Goal: Use online tool/utility: Utilize a website feature to perform a specific function

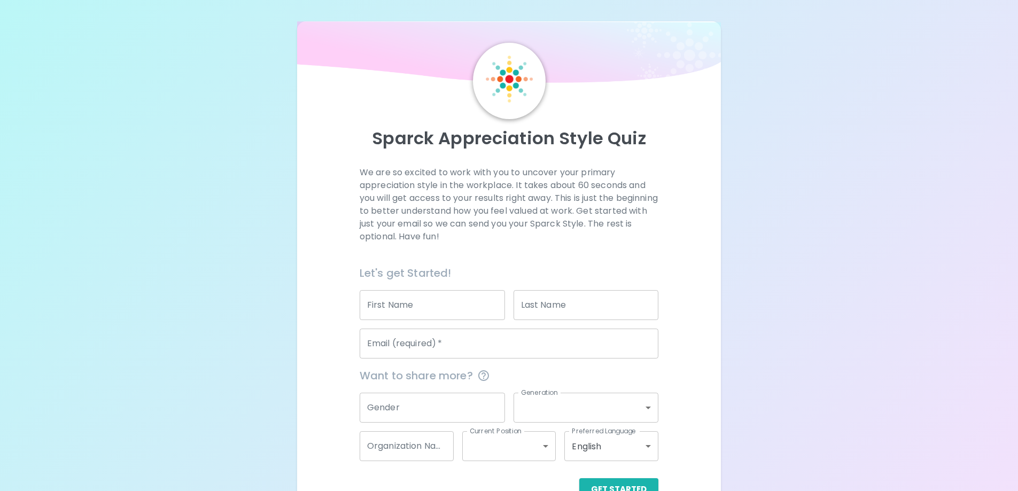
click at [443, 296] on input "First Name" at bounding box center [432, 305] width 145 height 30
type input "[PERSON_NAME]"
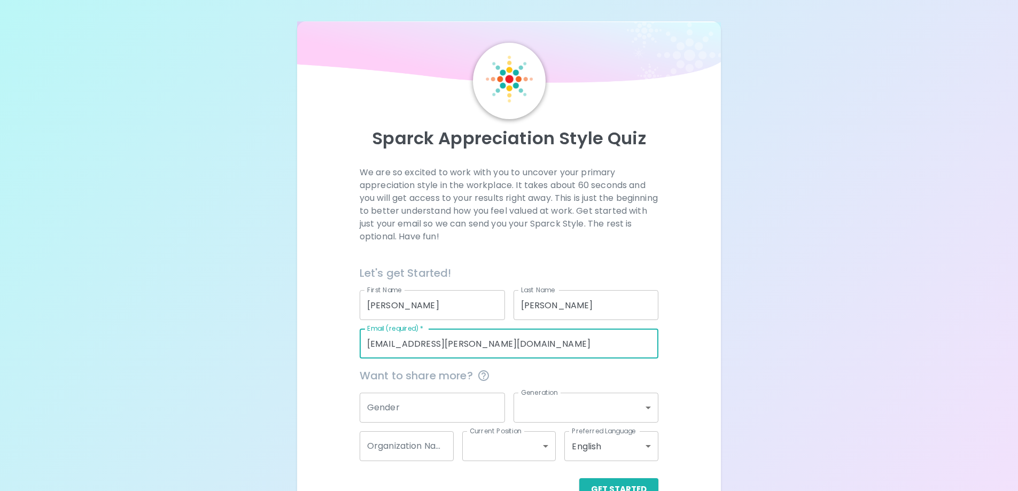
drag, startPoint x: 478, startPoint y: 344, endPoint x: 343, endPoint y: 346, distance: 135.2
click at [343, 346] on div "We are so excited to work with you to uncover your primary appreciation style i…" at bounding box center [509, 333] width 399 height 335
type input "brandon.lowery@sephora.com"
click at [284, 345] on div "Sparck Appreciation Style Quiz We are so excited to work with you to uncover yo…" at bounding box center [509, 261] width 1018 height 522
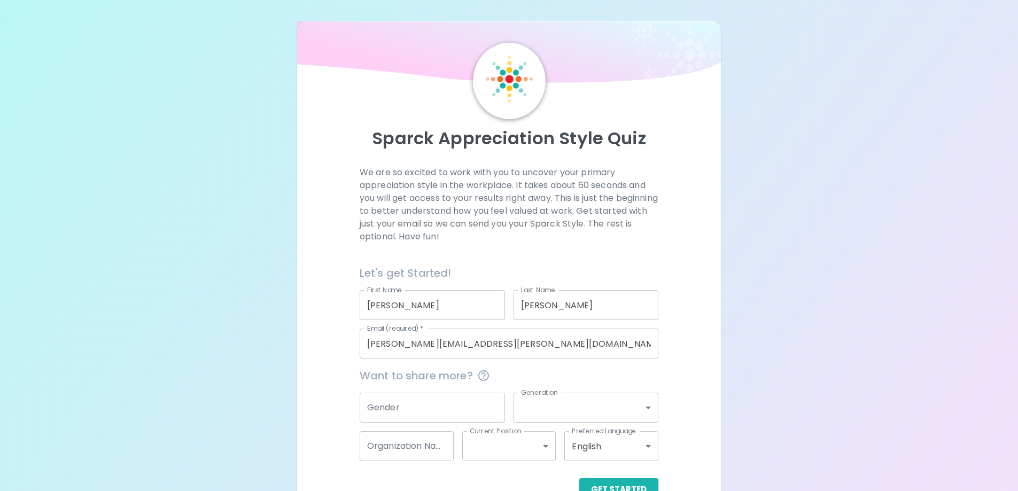
scroll to position [31, 0]
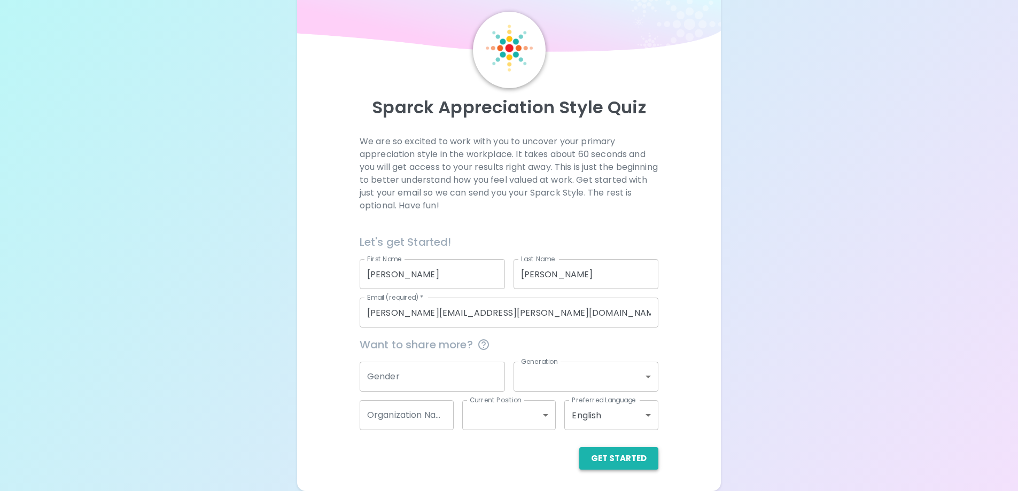
click at [623, 452] on button "Get Started" at bounding box center [618, 458] width 79 height 22
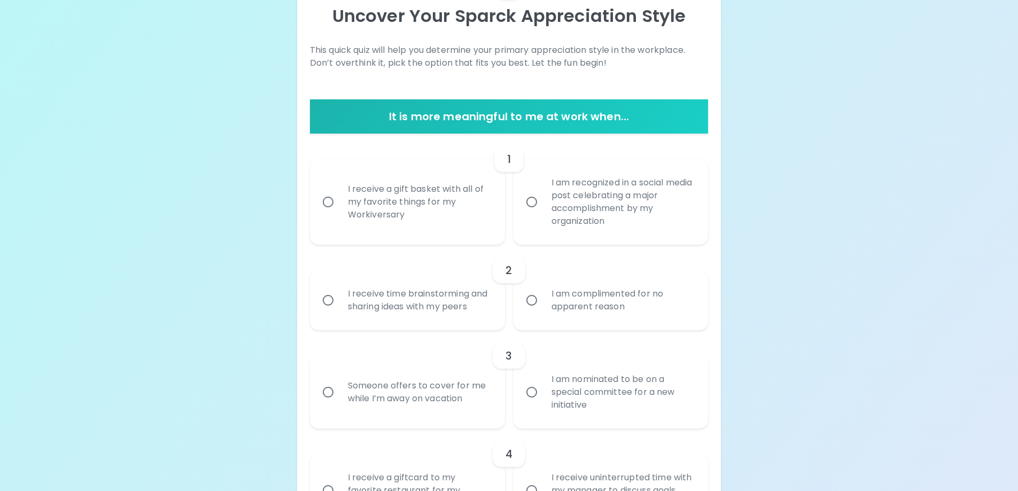
scroll to position [138, 0]
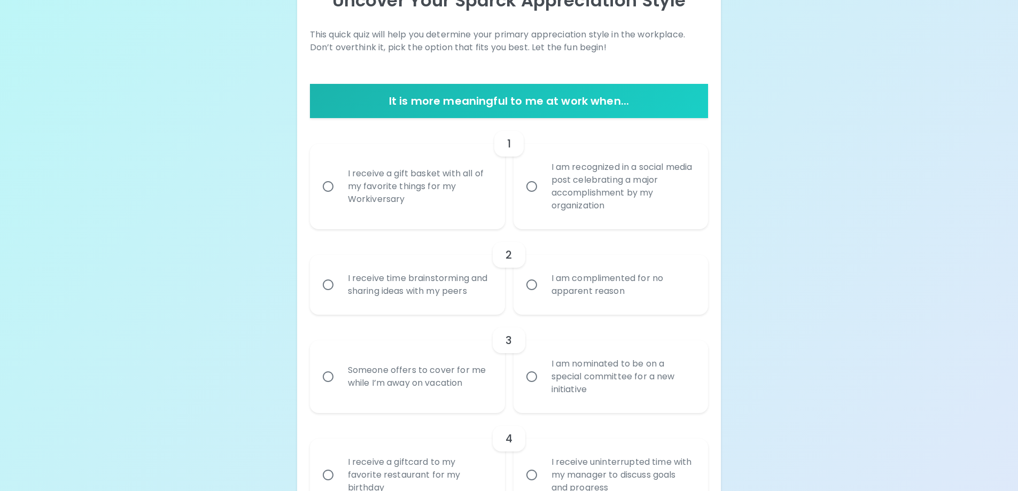
click at [533, 186] on input "I am recognized in a social media post celebrating a major accomplishment by my…" at bounding box center [532, 186] width 22 height 22
radio input "true"
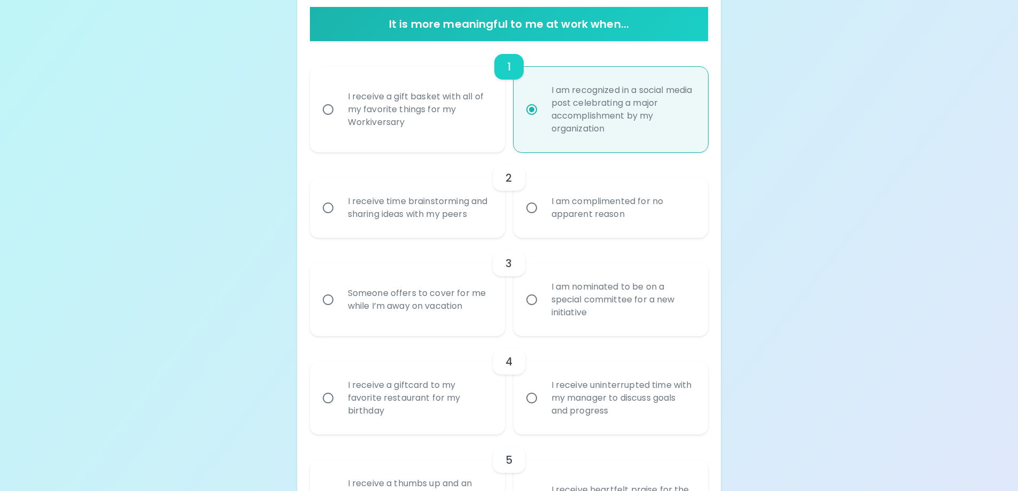
scroll to position [223, 0]
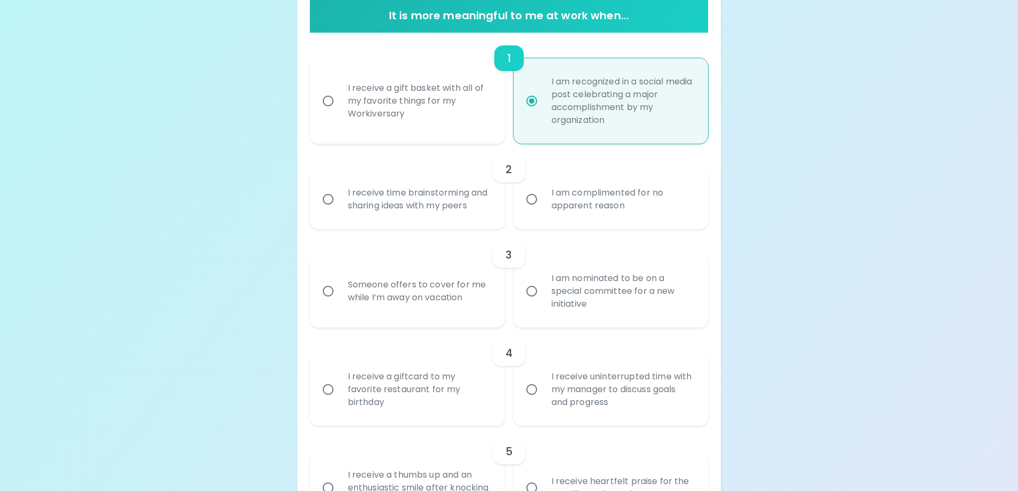
click at [535, 201] on input "I am complimented for no apparent reason" at bounding box center [532, 199] width 22 height 22
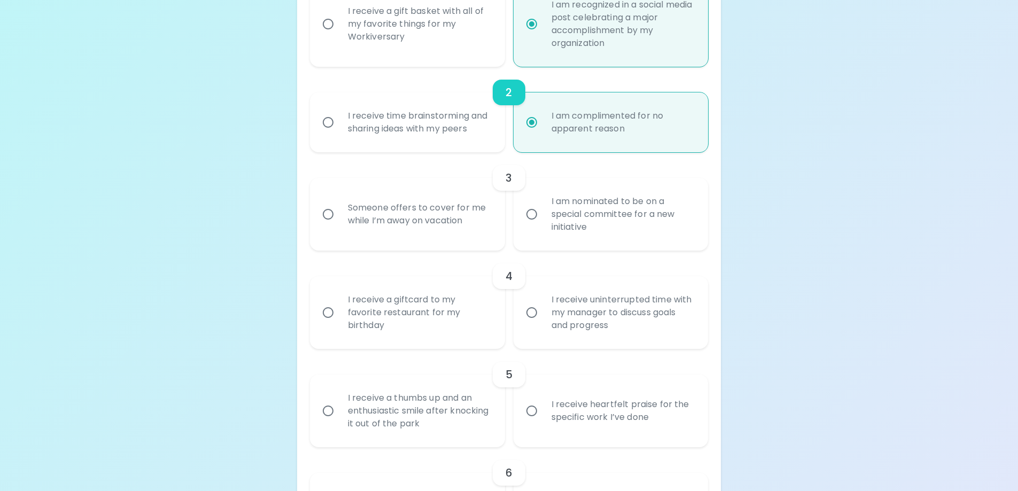
scroll to position [309, 0]
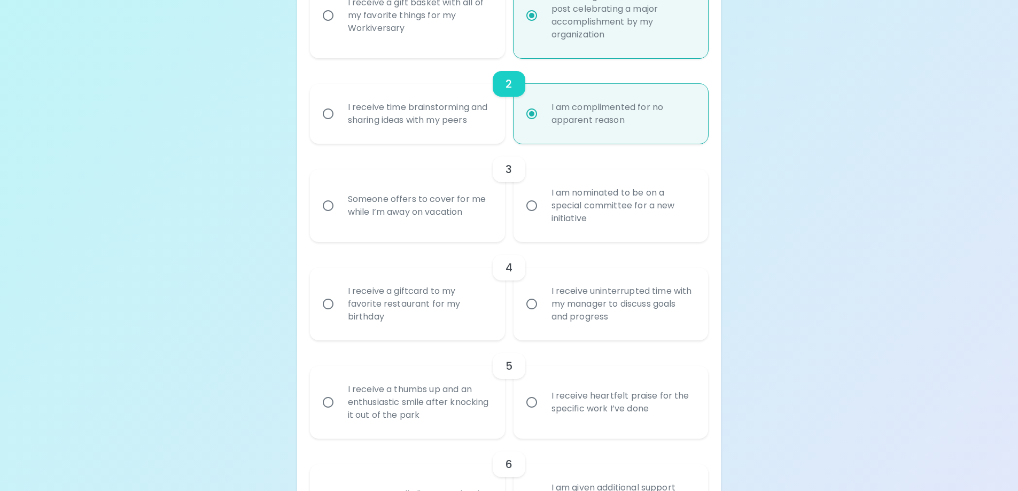
radio input "true"
click at [328, 204] on input "Someone offers to cover for me while I’m away on vacation" at bounding box center [328, 206] width 22 height 22
radio input "false"
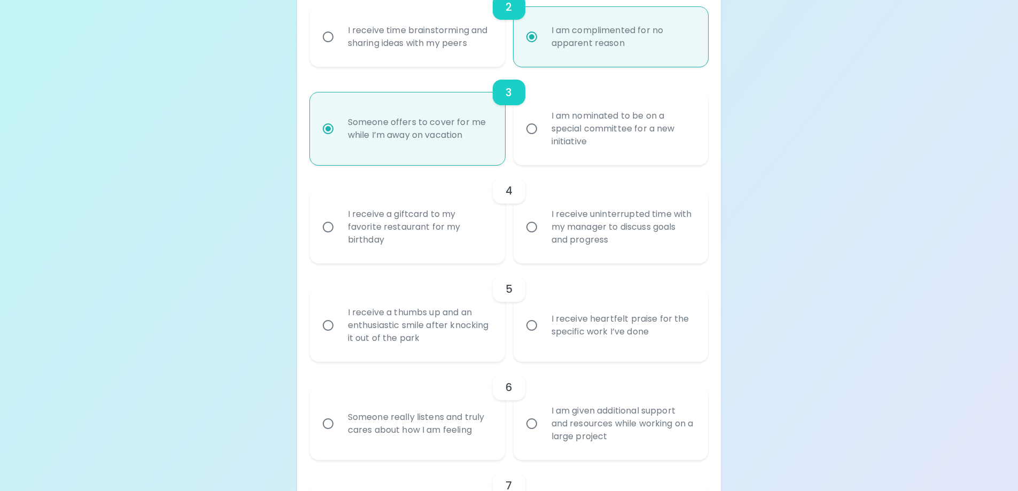
scroll to position [394, 0]
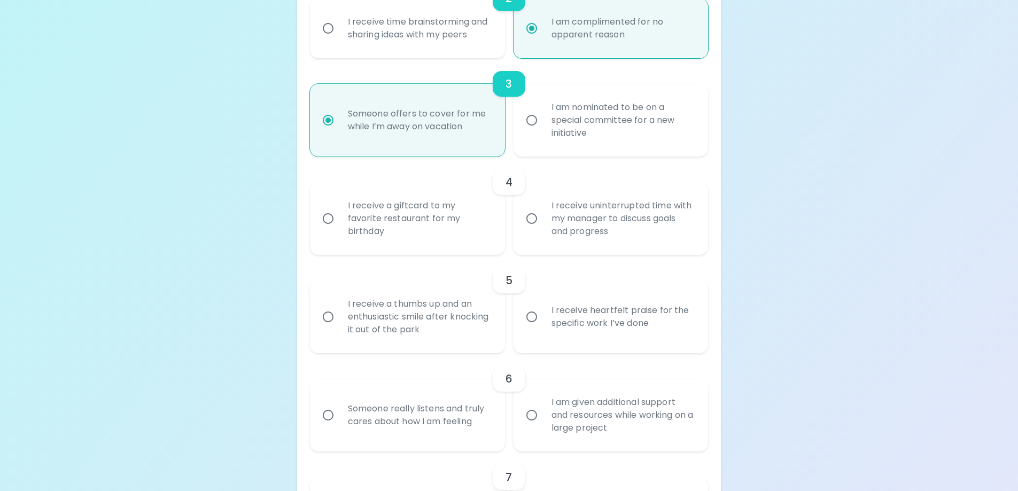
radio input "true"
click at [323, 219] on input "I receive a giftcard to my favorite restaurant for my birthday" at bounding box center [328, 218] width 22 height 22
radio input "false"
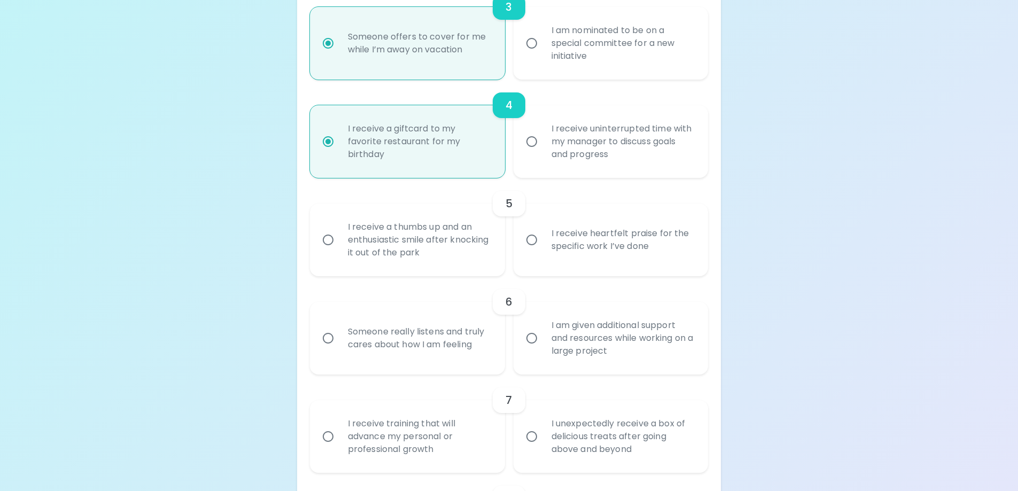
scroll to position [480, 0]
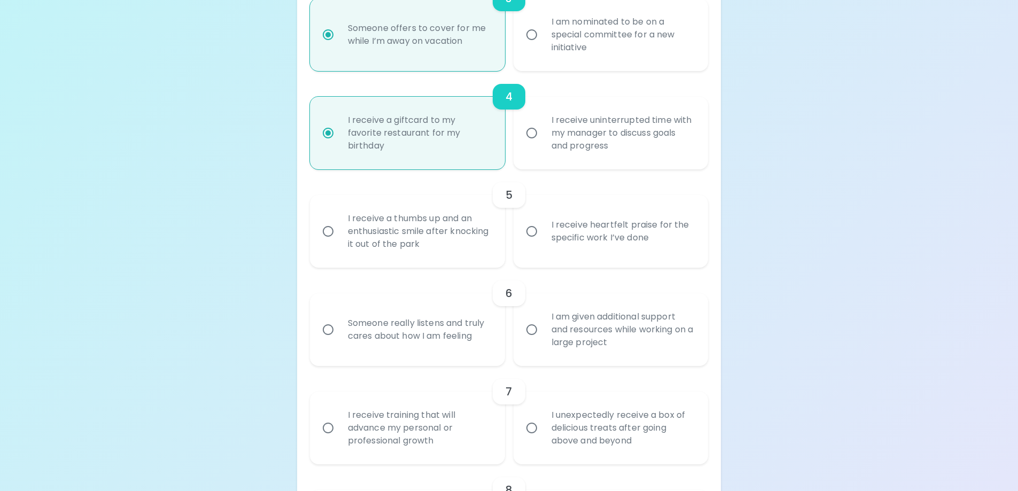
radio input "true"
click at [329, 234] on input "I receive a thumbs up and an enthusiastic smile after knocking it out of the pa…" at bounding box center [328, 231] width 22 height 22
radio input "false"
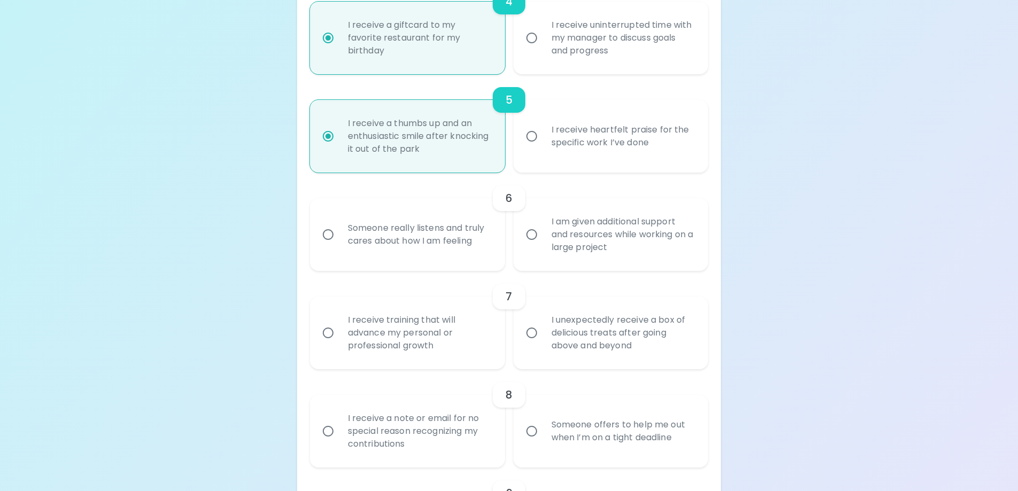
scroll to position [565, 0]
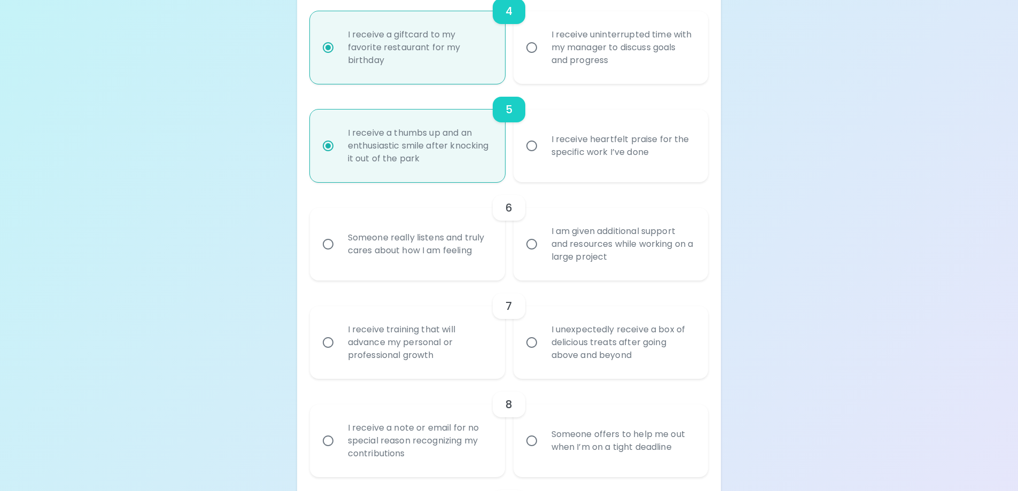
radio input "true"
click at [328, 242] on input "Someone really listens and truly cares about how I am feeling" at bounding box center [328, 244] width 22 height 22
radio input "false"
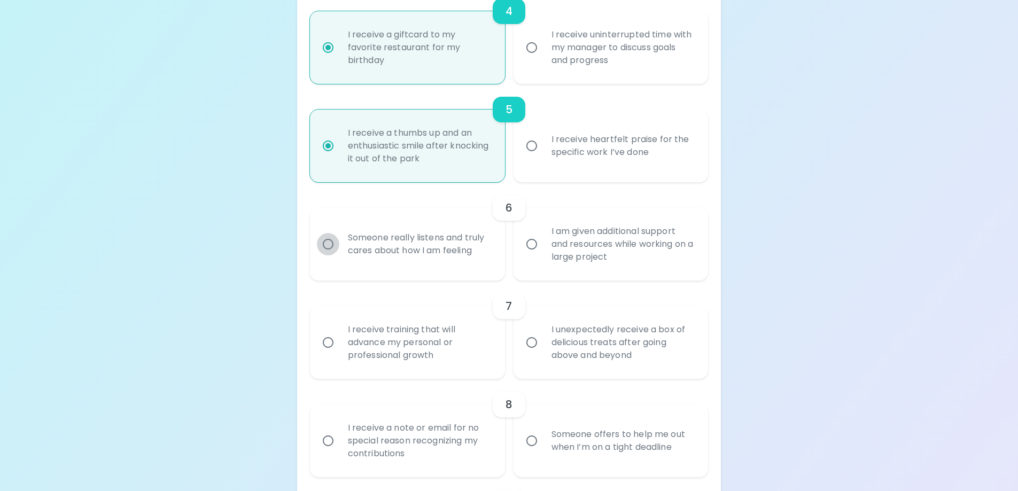
radio input "false"
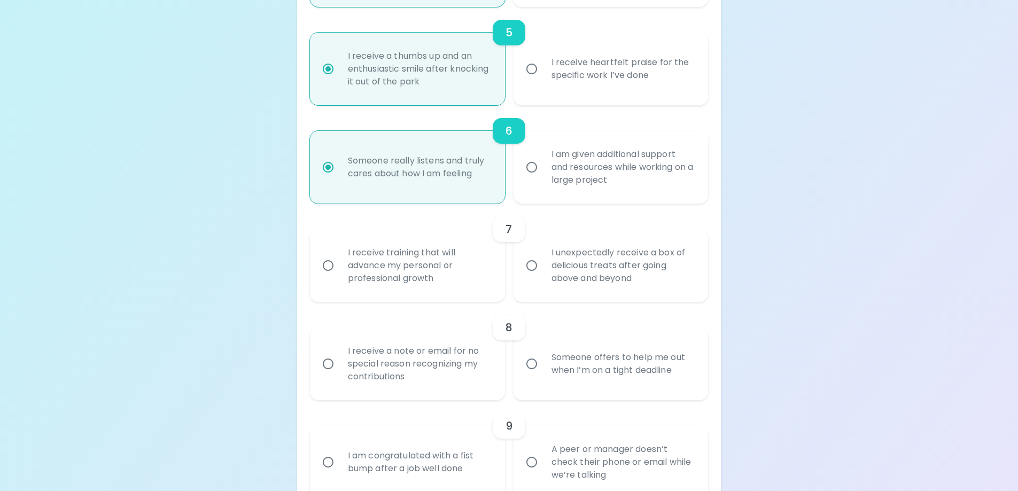
scroll to position [651, 0]
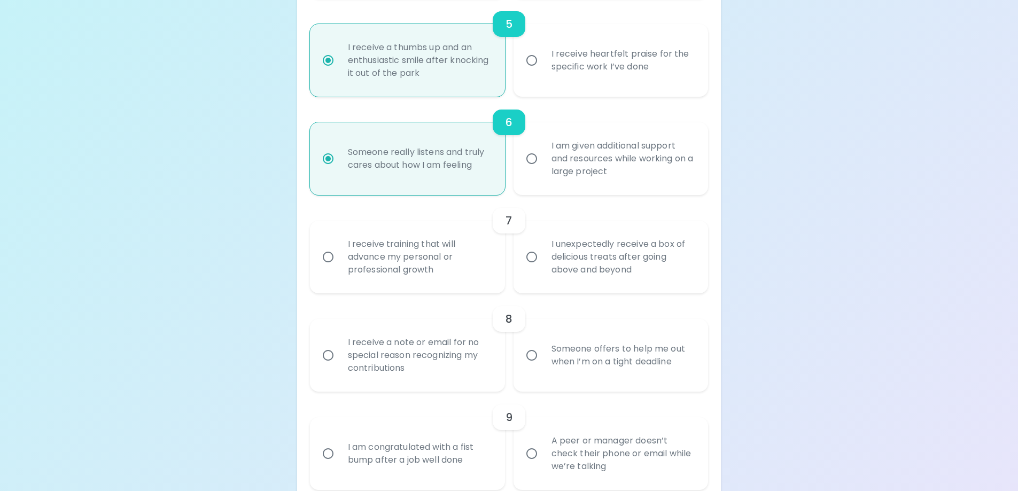
radio input "true"
click at [399, 266] on div "I receive training that will advance my personal or professional growth" at bounding box center [419, 257] width 160 height 64
click at [339, 266] on input "I receive training that will advance my personal or professional growth" at bounding box center [328, 257] width 22 height 22
radio input "false"
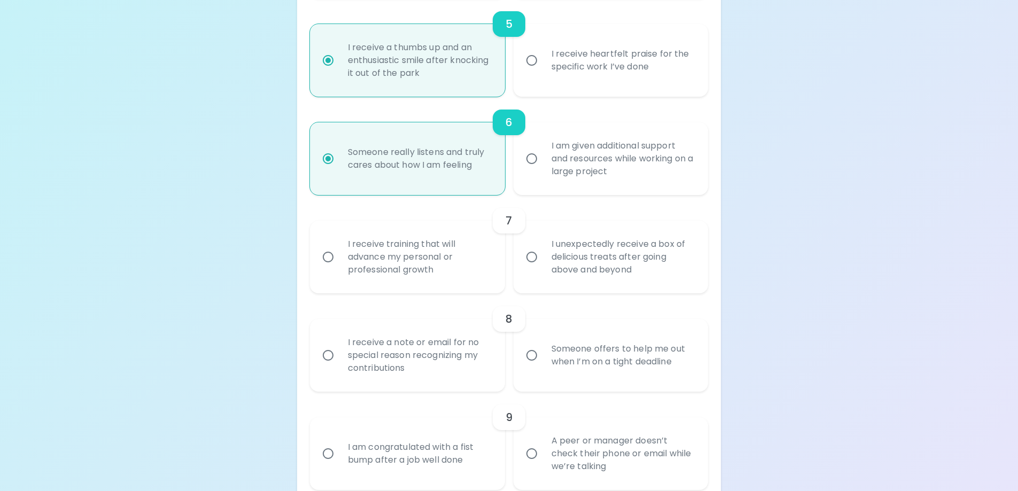
radio input "false"
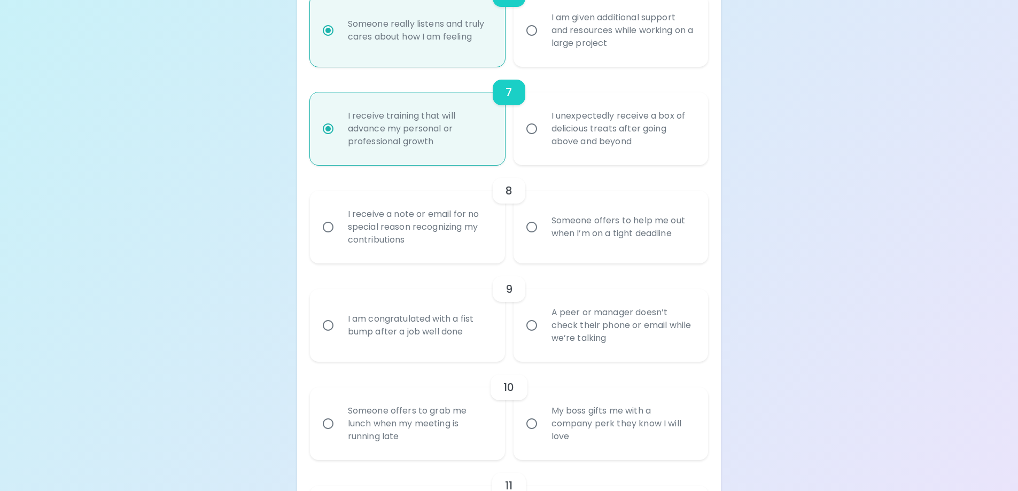
scroll to position [843, 0]
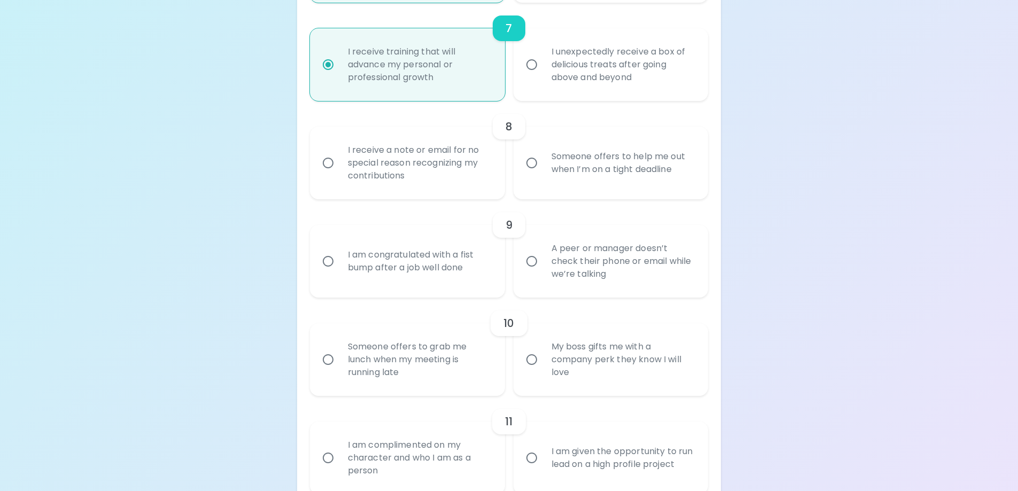
radio input "true"
click at [358, 166] on div "I receive a note or email for no special reason recognizing my contributions" at bounding box center [419, 163] width 160 height 64
click at [339, 166] on input "I receive a note or email for no special reason recognizing my contributions" at bounding box center [328, 163] width 22 height 22
radio input "false"
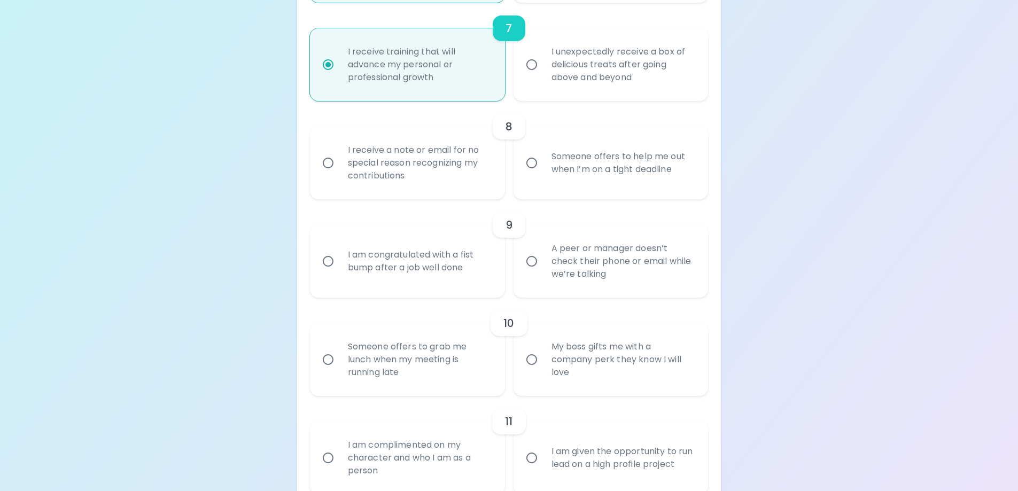
radio input "false"
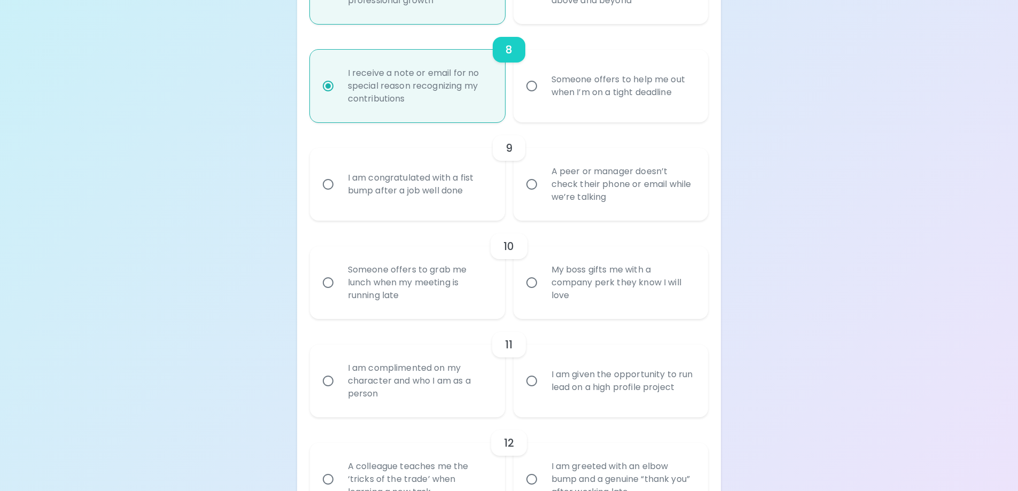
scroll to position [929, 0]
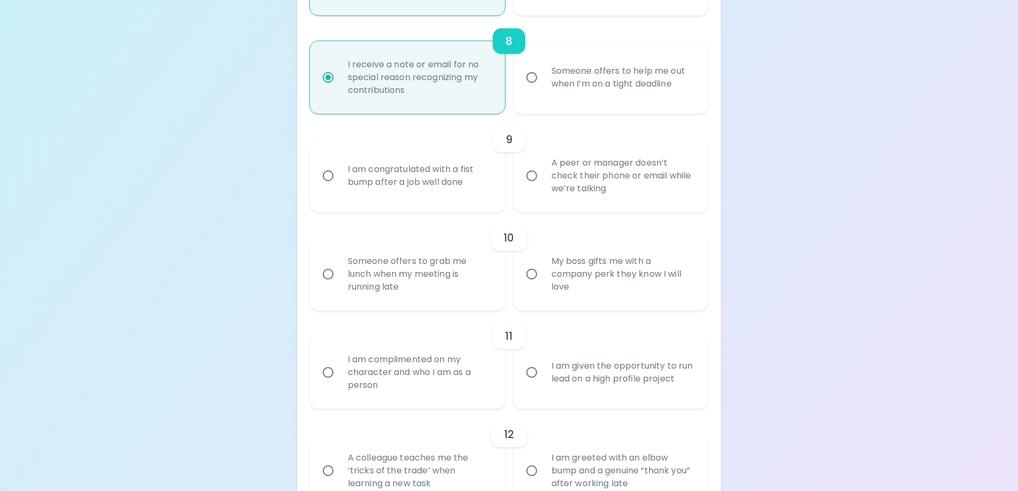
radio input "true"
click at [578, 179] on div "A peer or manager doesn’t check their phone or email while we’re talking" at bounding box center [623, 176] width 160 height 64
click at [543, 179] on input "A peer or manager doesn’t check their phone or email while we’re talking" at bounding box center [532, 176] width 22 height 22
radio input "false"
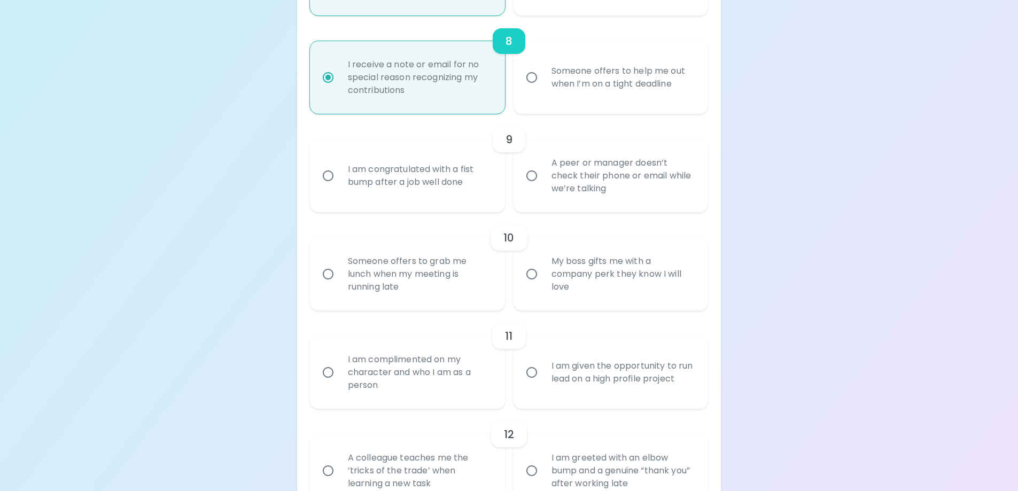
radio input "false"
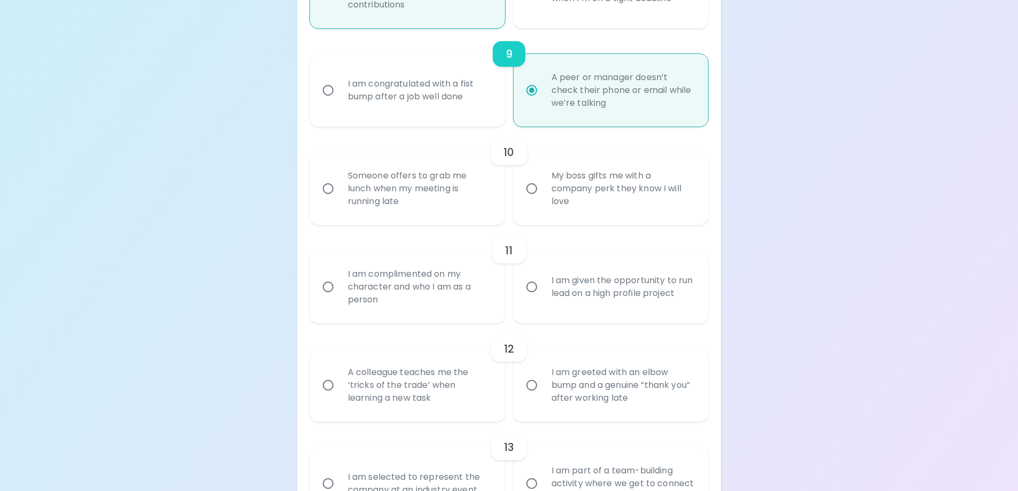
scroll to position [1068, 0]
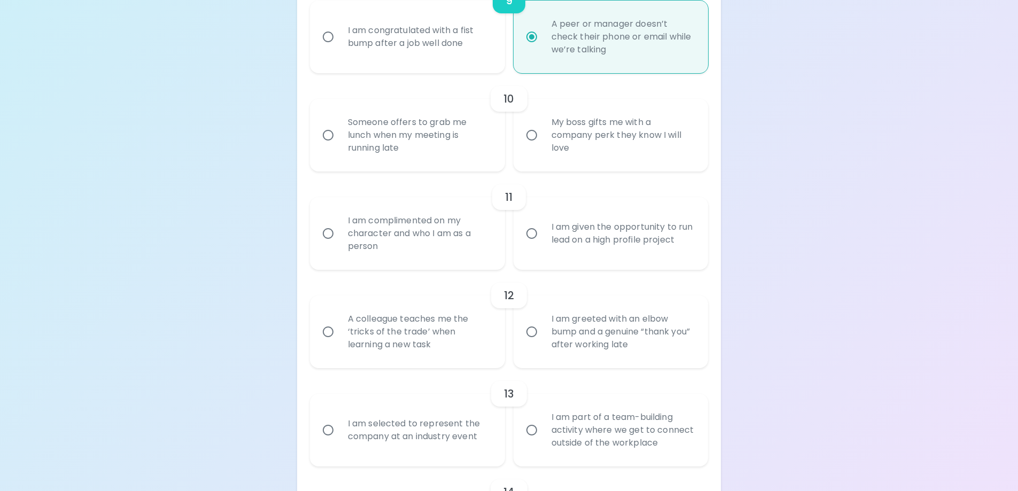
radio input "true"
click at [420, 139] on div "Someone offers to grab me lunch when my meeting is running late" at bounding box center [419, 135] width 160 height 64
click at [339, 139] on input "Someone offers to grab me lunch when my meeting is running late" at bounding box center [328, 135] width 22 height 22
radio input "false"
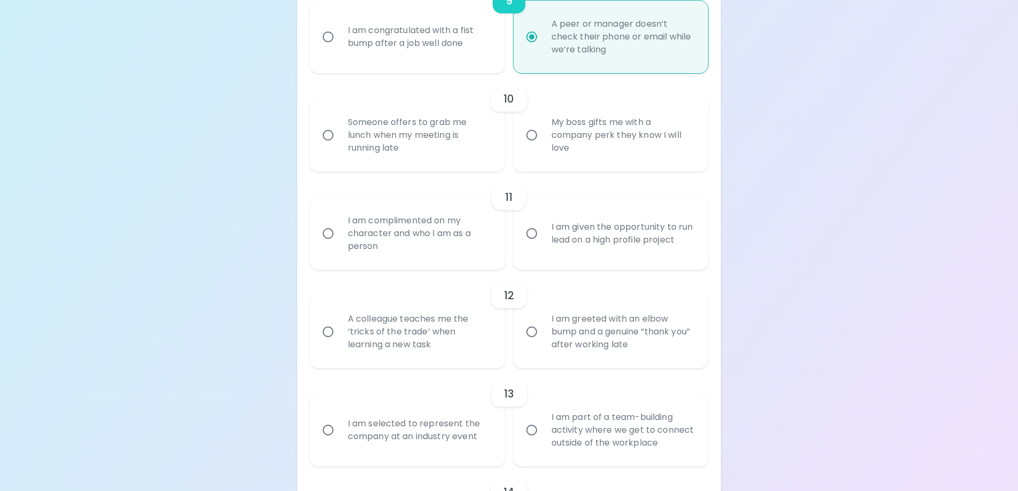
radio input "false"
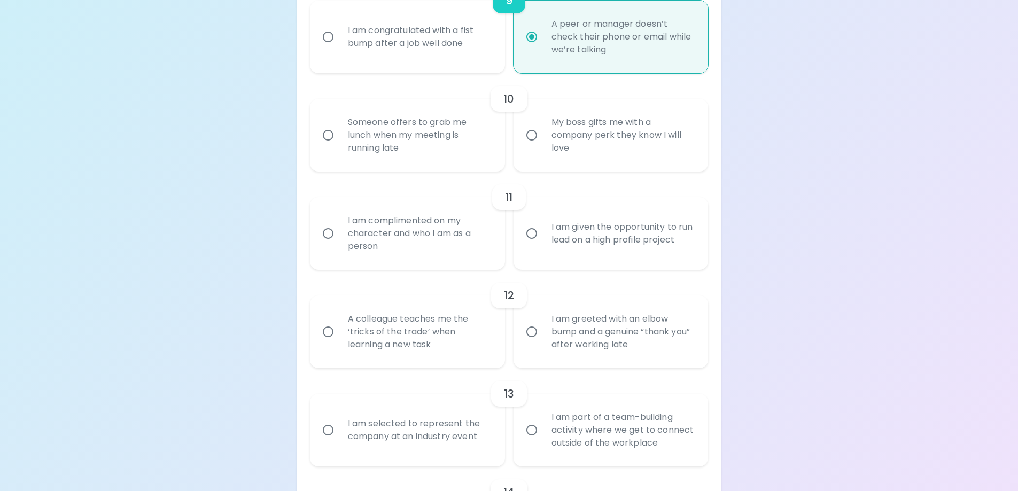
radio input "false"
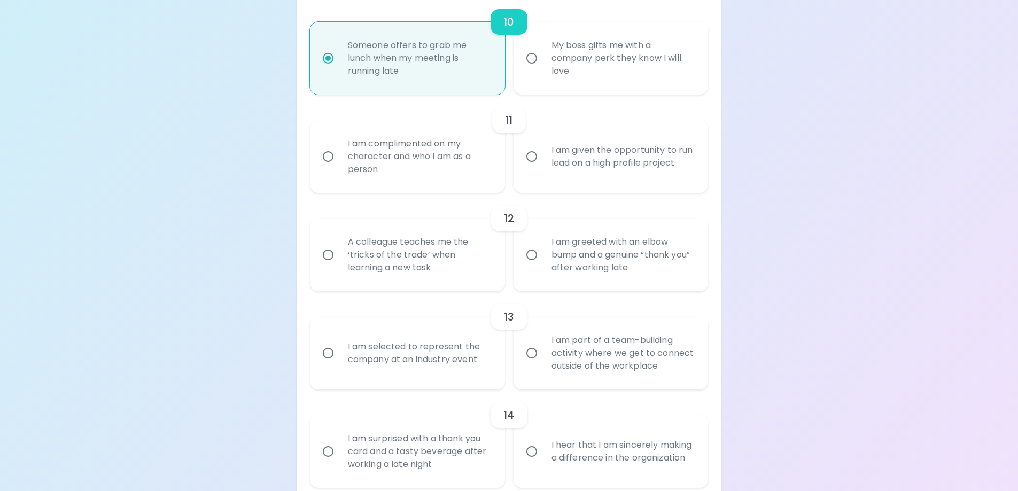
scroll to position [1153, 0]
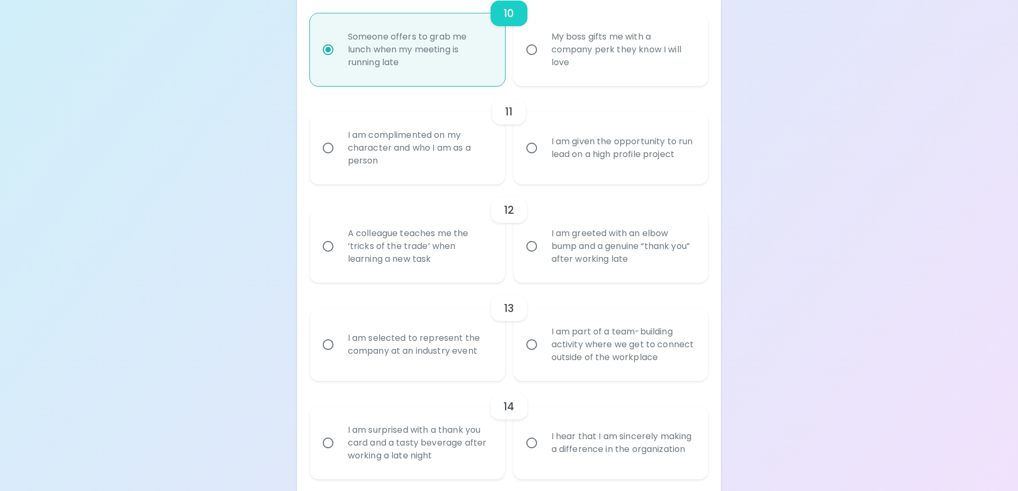
radio input "true"
click at [409, 152] on div "I am complimented on my character and who I am as a person" at bounding box center [419, 148] width 160 height 64
click at [339, 152] on input "I am complimented on my character and who I am as a person" at bounding box center [328, 148] width 22 height 22
radio input "false"
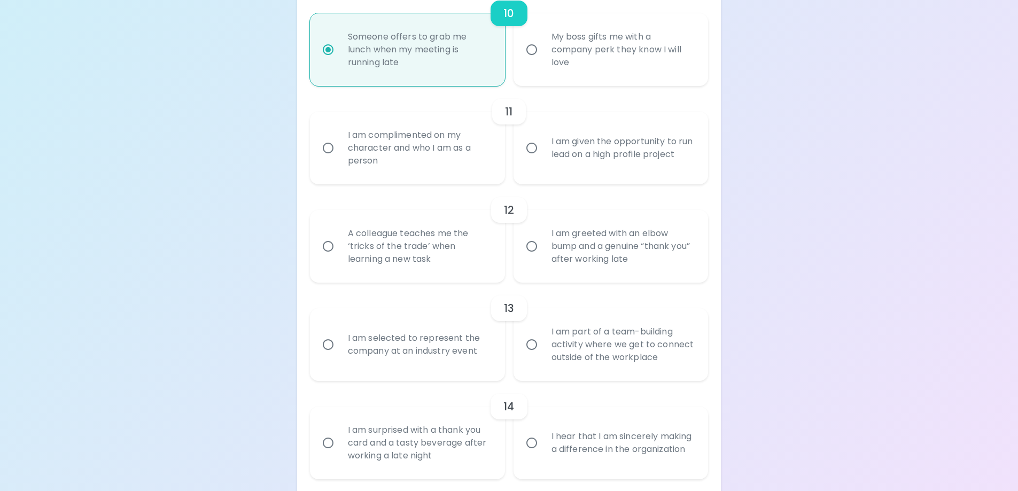
radio input "false"
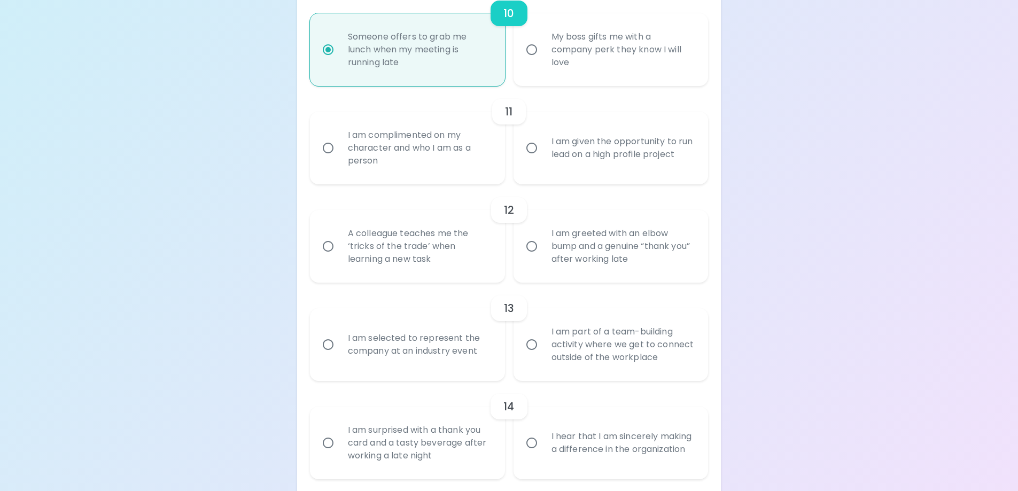
radio input "false"
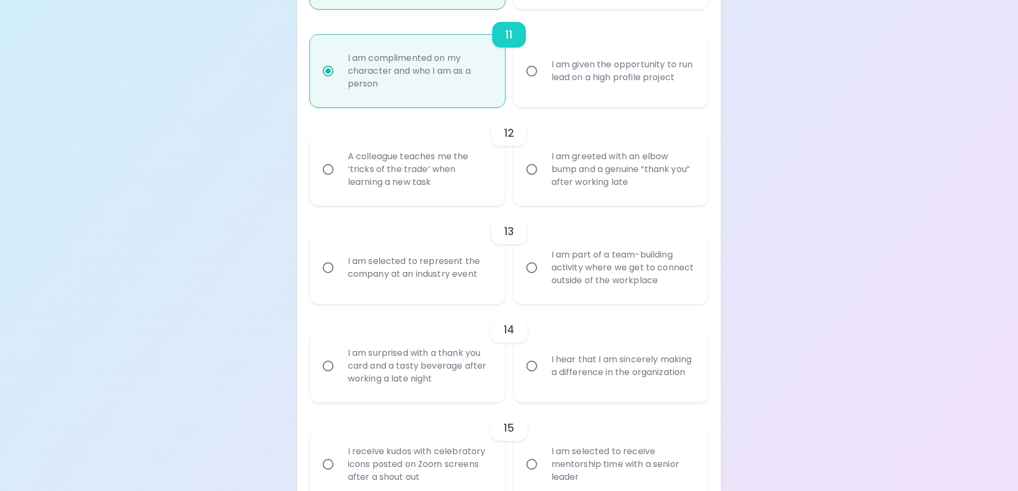
scroll to position [1239, 0]
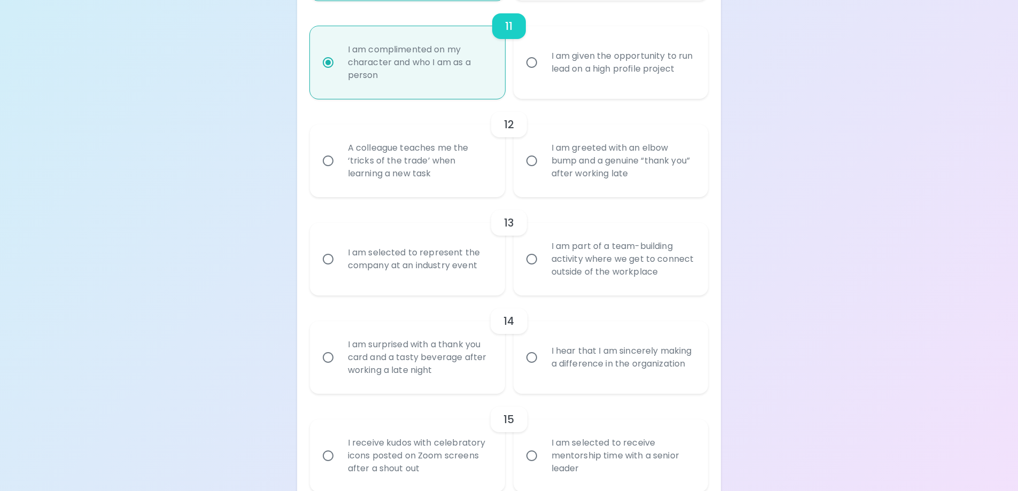
radio input "true"
click at [394, 160] on div "A colleague teaches me the ‘tricks of the trade’ when learning a new task" at bounding box center [419, 161] width 160 height 64
click at [339, 160] on input "A colleague teaches me the ‘tricks of the trade’ when learning a new task" at bounding box center [328, 161] width 22 height 22
radio input "false"
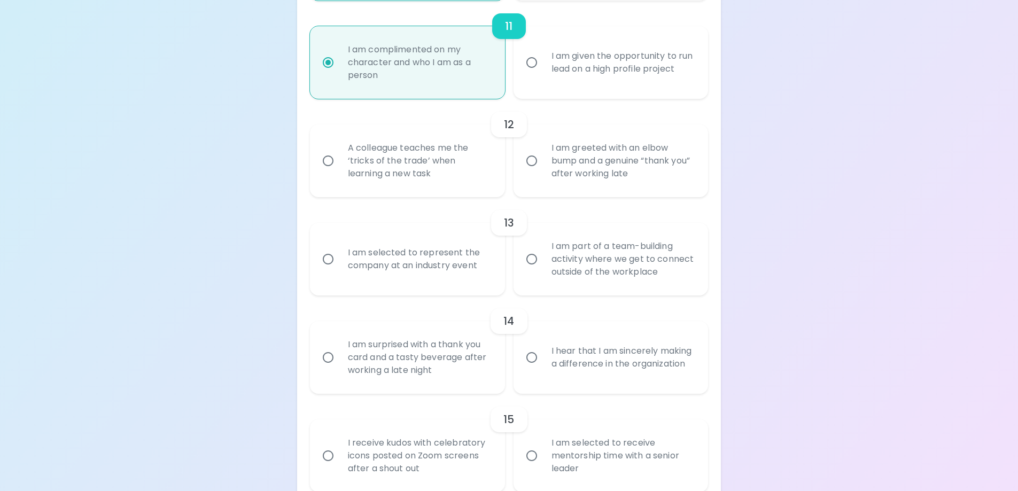
radio input "false"
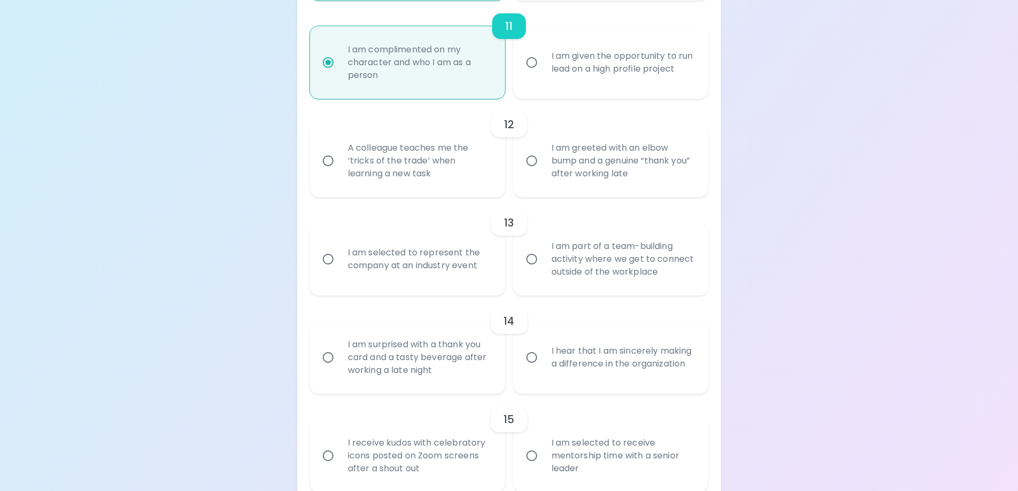
radio input "false"
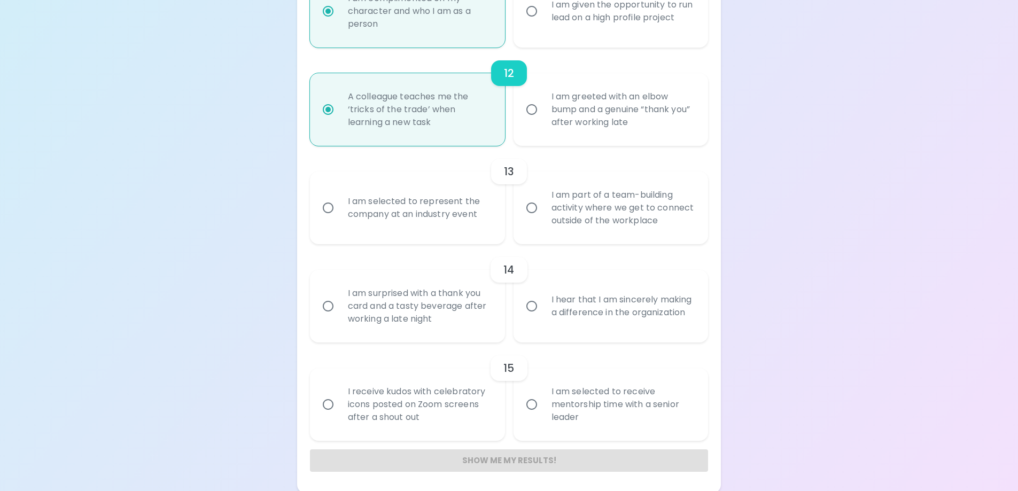
scroll to position [1292, 0]
radio input "true"
click at [584, 209] on div "I am part of a team-building activity where we get to connect outside of the wo…" at bounding box center [623, 206] width 160 height 64
click at [543, 209] on input "I am part of a team-building activity where we get to connect outside of the wo…" at bounding box center [532, 206] width 22 height 22
radio input "false"
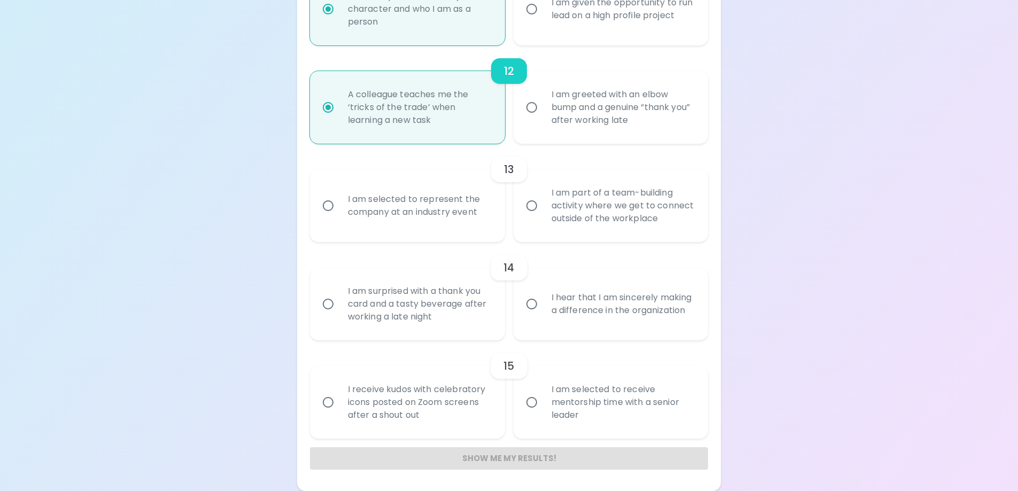
radio input "false"
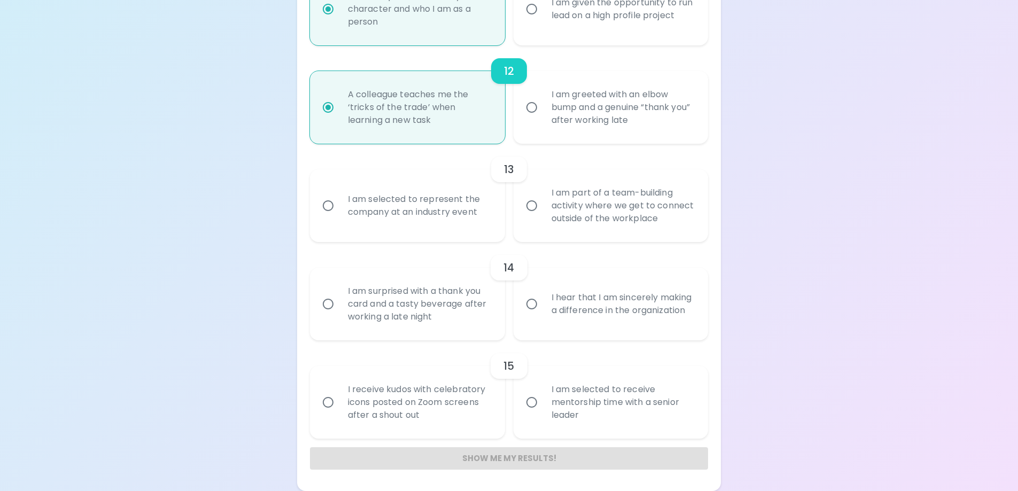
radio input "false"
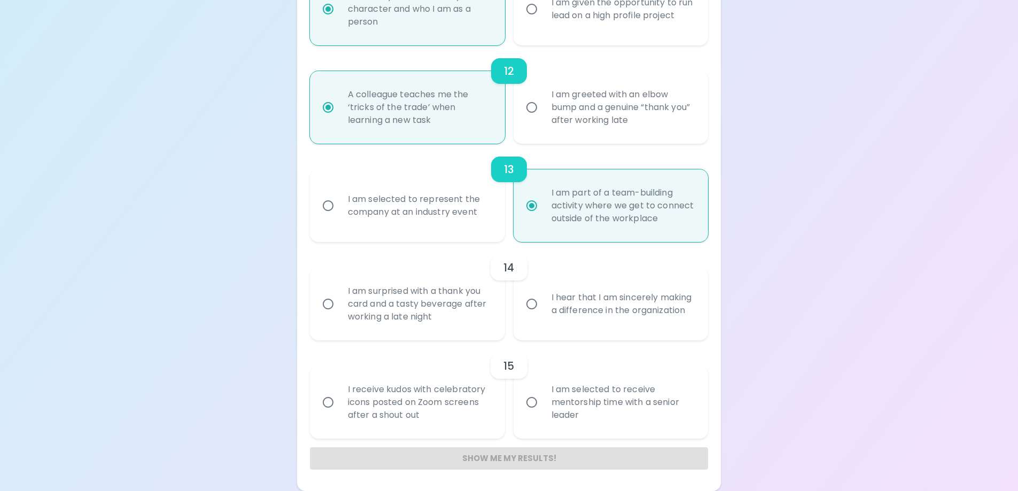
radio input "true"
click at [551, 306] on div "I hear that I am sincerely making a difference in the organization" at bounding box center [623, 303] width 160 height 51
click at [543, 306] on input "I hear that I am sincerely making a difference in the organization" at bounding box center [532, 304] width 22 height 22
radio input "false"
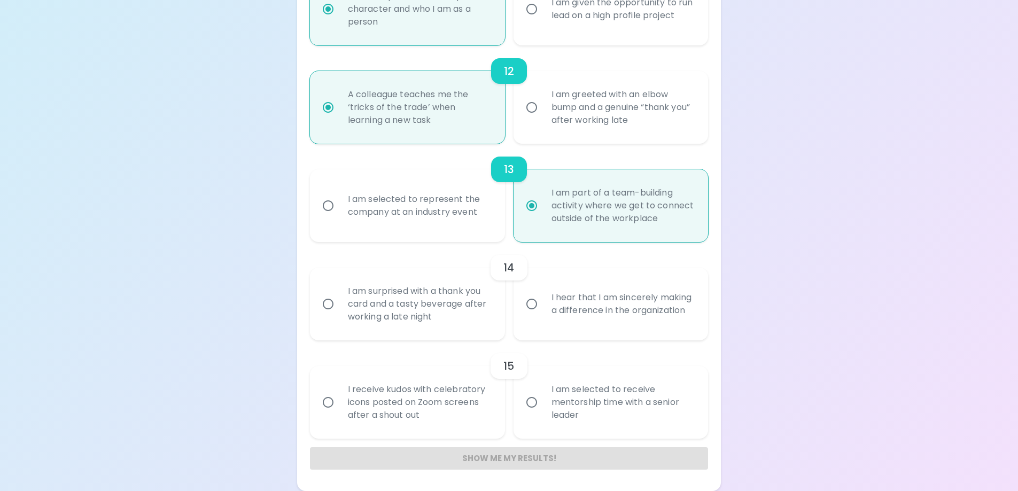
radio input "false"
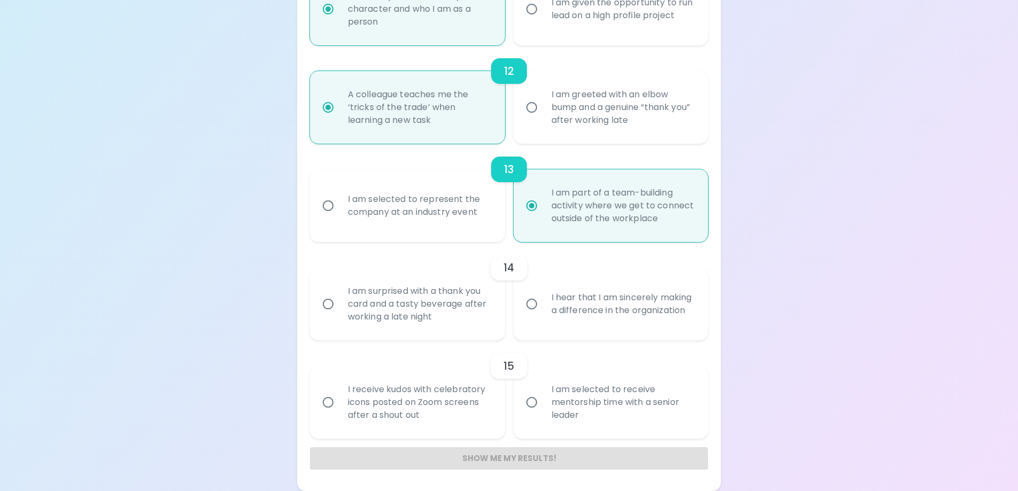
radio input "false"
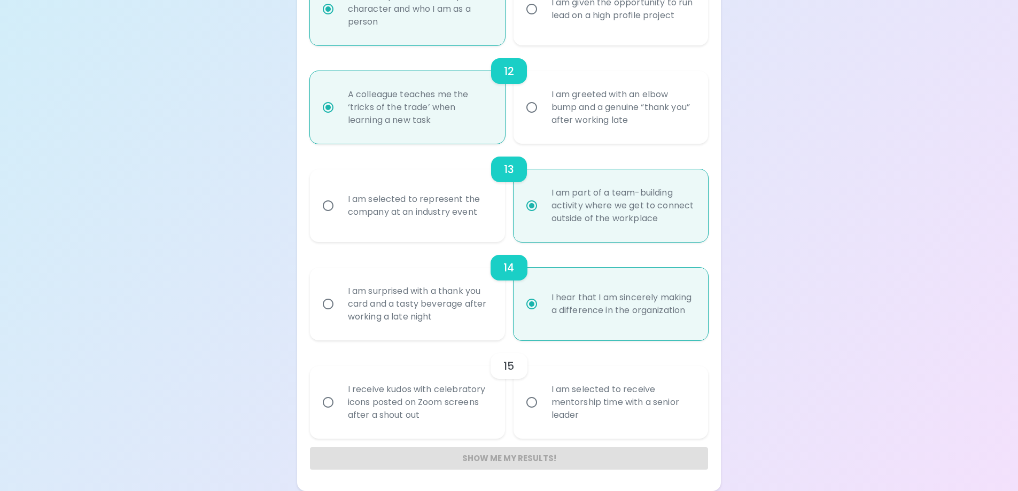
radio input "true"
click at [407, 402] on div "I receive kudos with celebratory icons posted on Zoom screens after a shout out" at bounding box center [419, 402] width 160 height 64
click at [339, 402] on input "I receive kudos with celebratory icons posted on Zoom screens after a shout out" at bounding box center [328, 402] width 22 height 22
radio input "false"
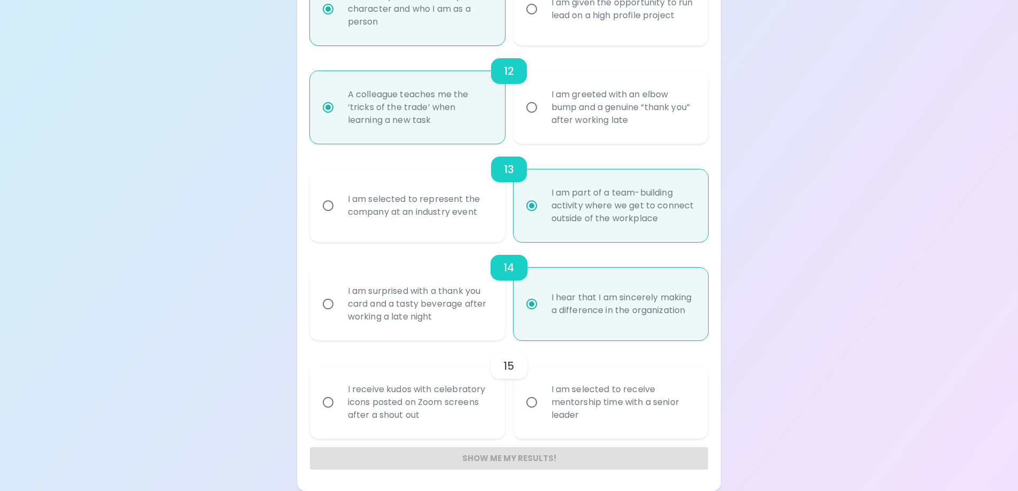
radio input "false"
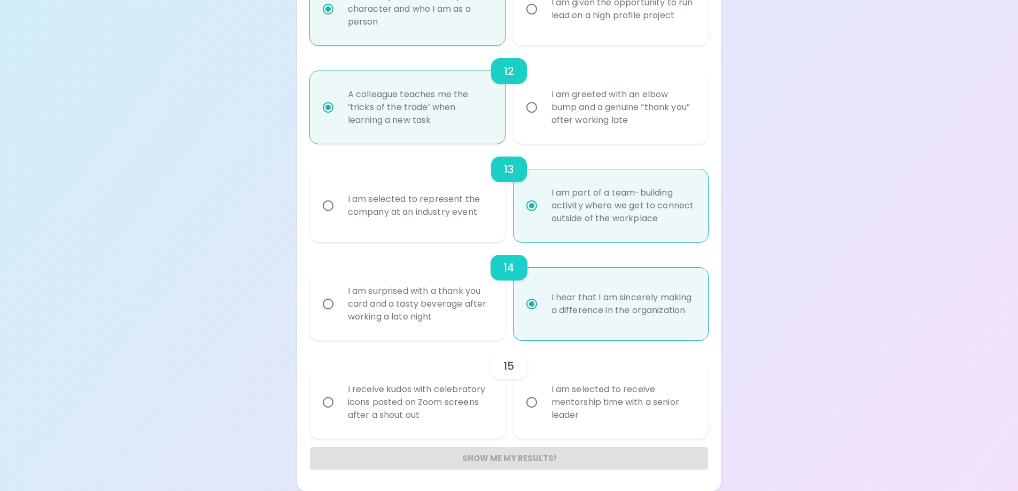
radio input "false"
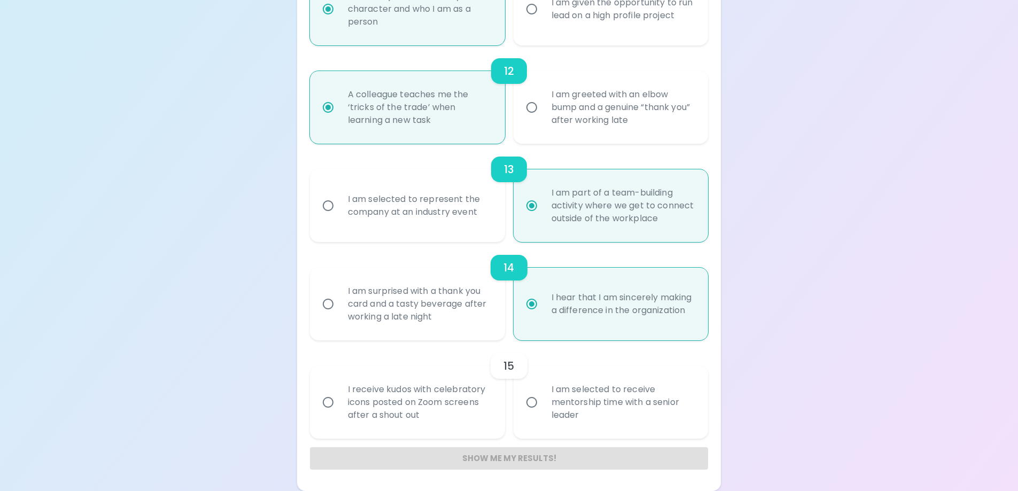
radio input "false"
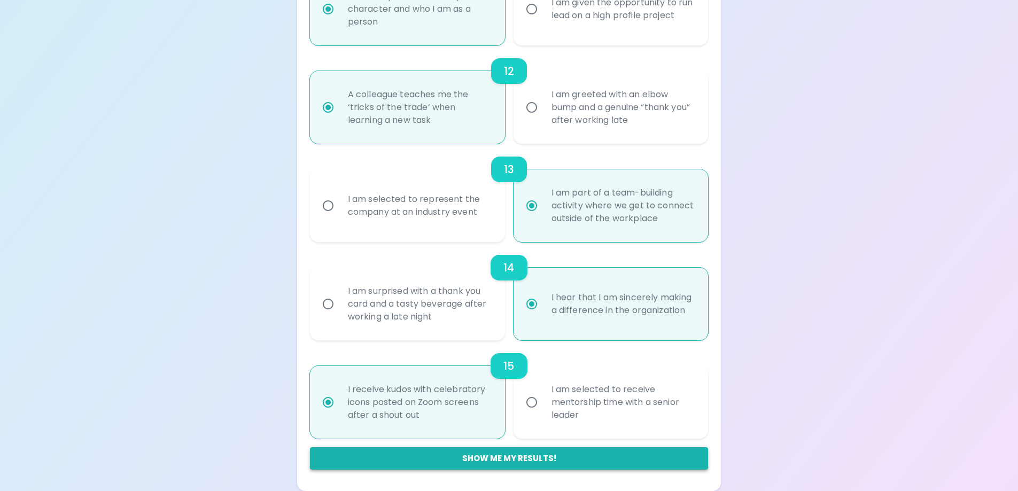
radio input "true"
click at [519, 461] on button "Show me my results!" at bounding box center [509, 458] width 399 height 22
radio input "false"
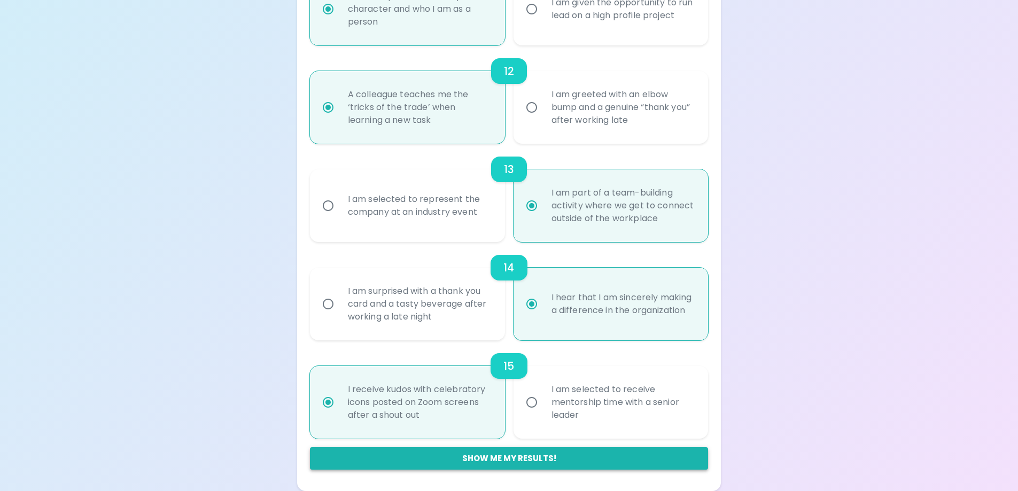
radio input "false"
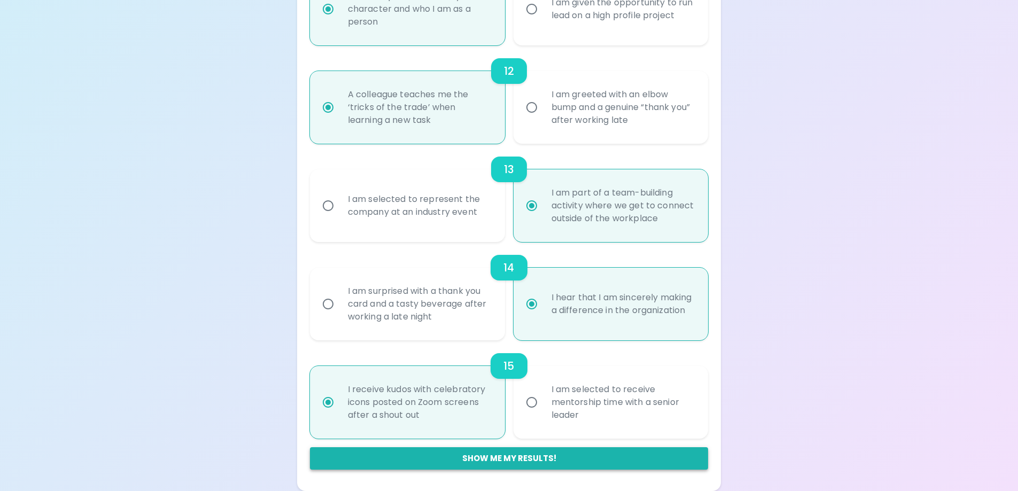
radio input "false"
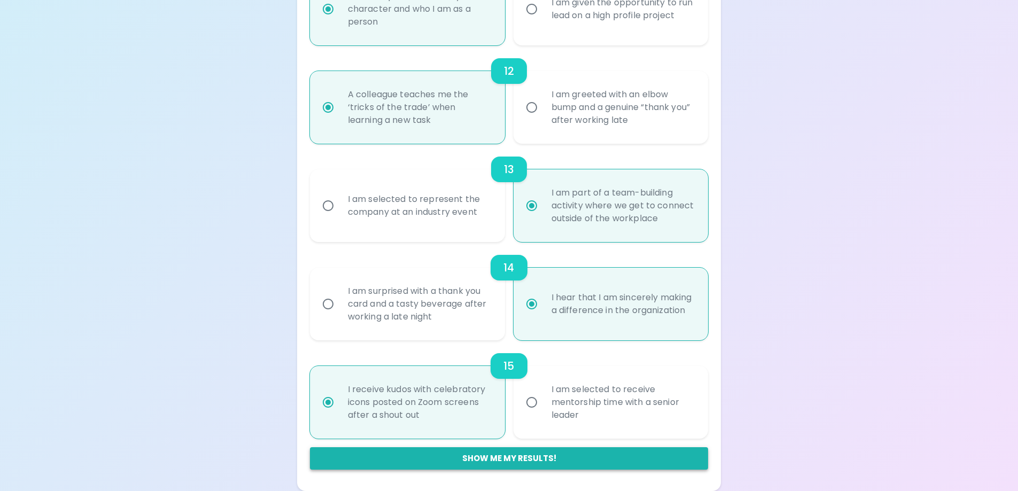
radio input "false"
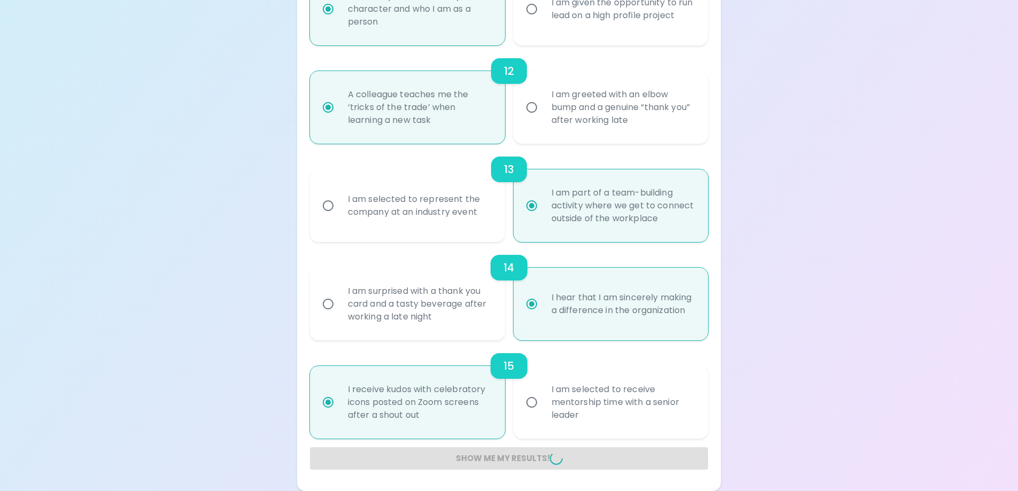
radio input "false"
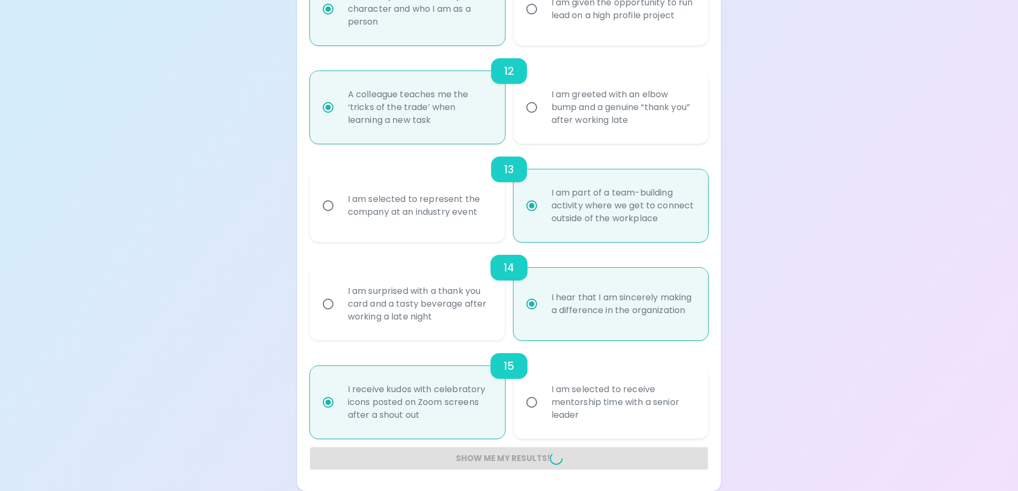
radio input "false"
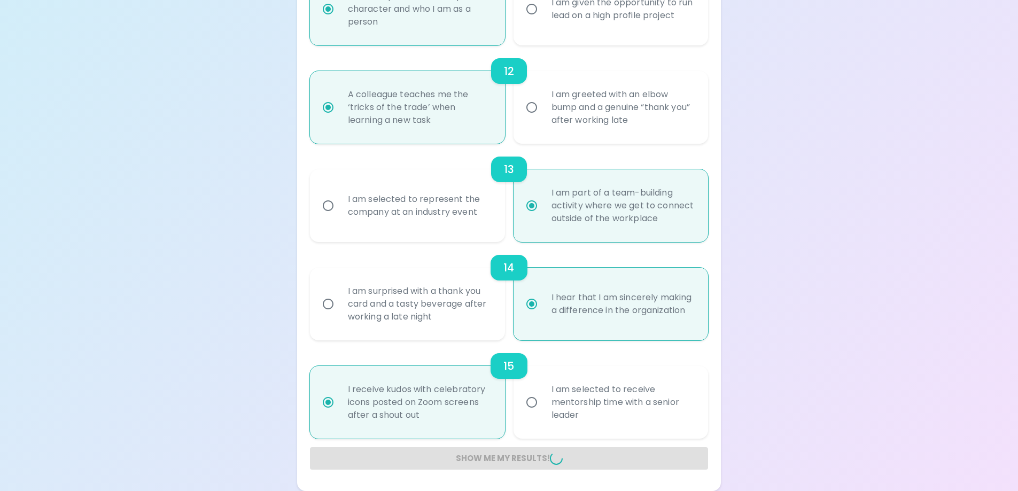
radio input "false"
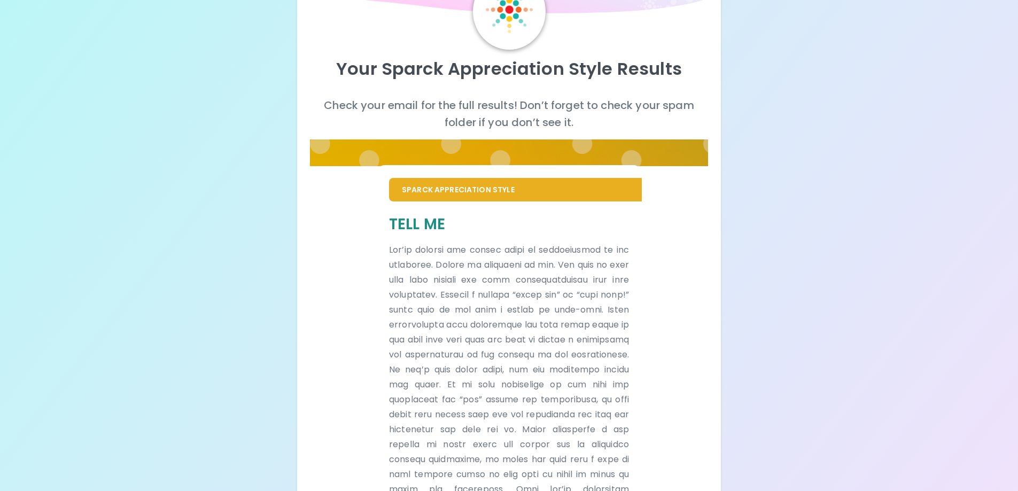
scroll to position [0, 0]
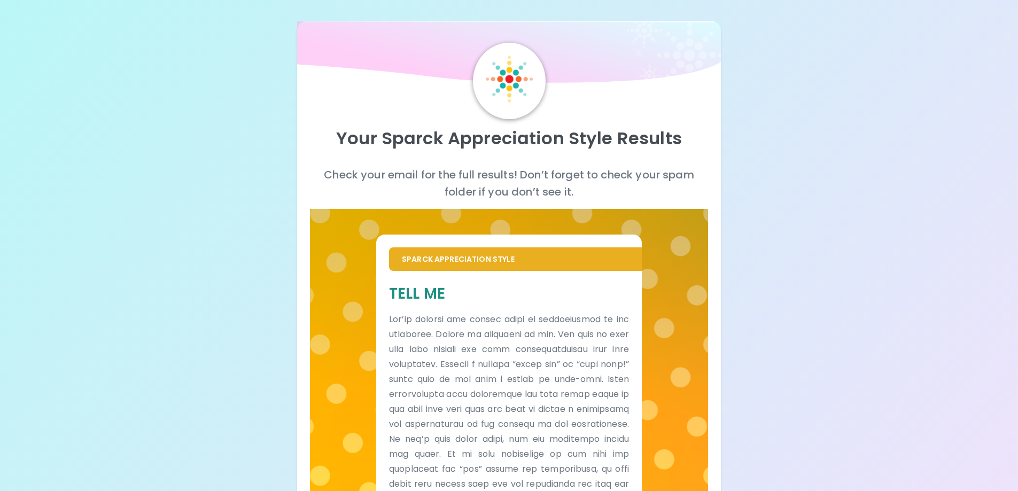
click at [864, 245] on div "Your Sparck Appreciation Style Results Check your email for the full results! D…" at bounding box center [509, 344] width 1018 height 688
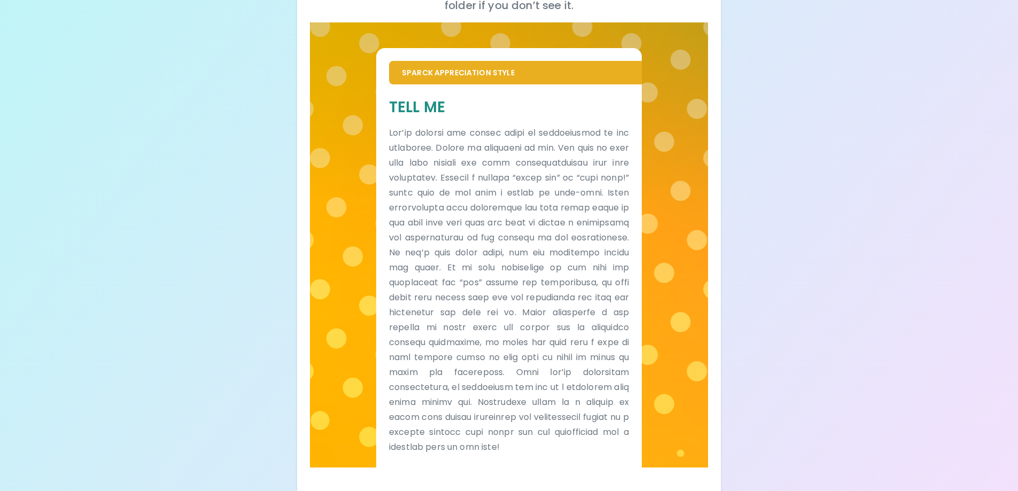
scroll to position [197, 0]
